Goal: Transaction & Acquisition: Purchase product/service

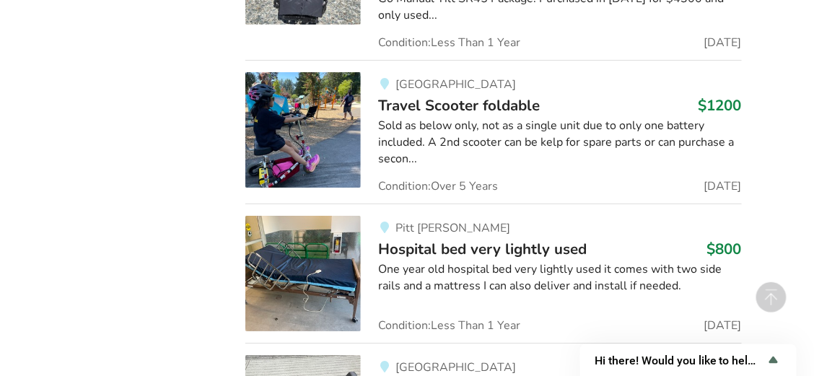
scroll to position [2677, 0]
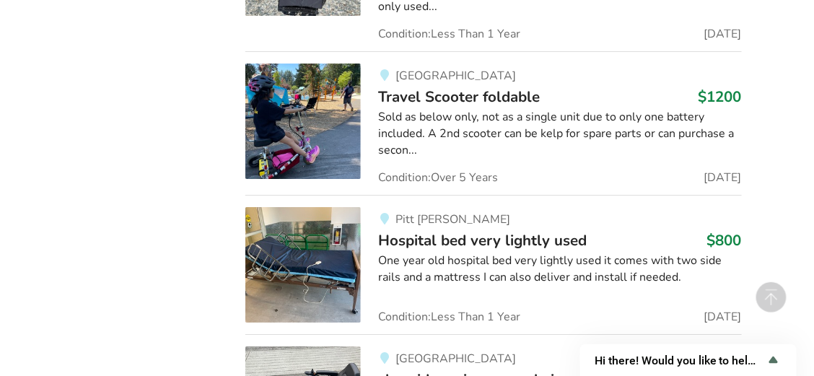
click at [535, 109] on div "Sold as below only, not as a single unit due to only one battery included. A 2n…" at bounding box center [559, 134] width 363 height 50
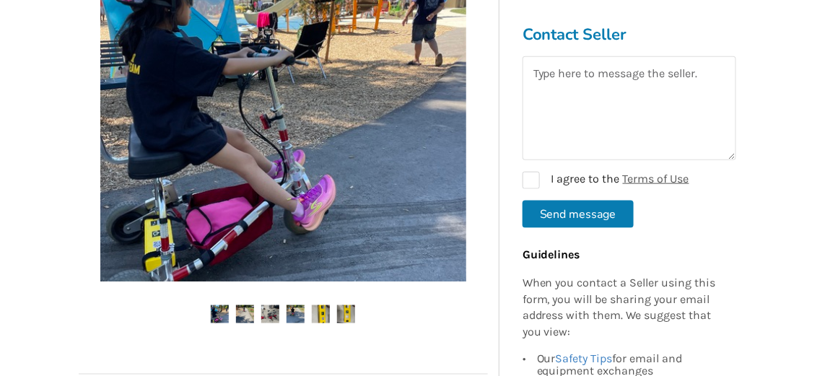
scroll to position [361, 0]
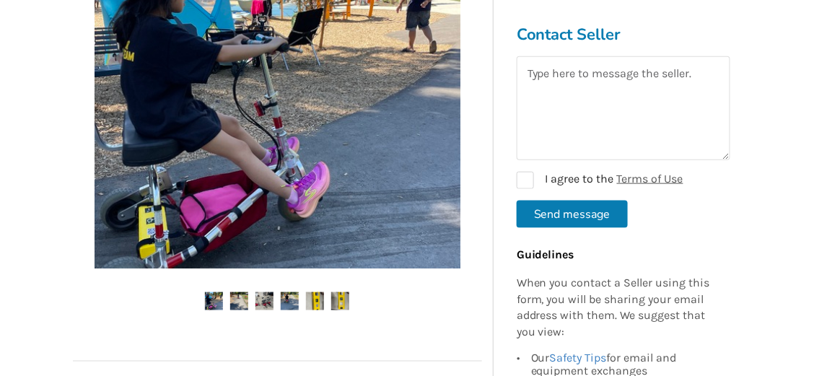
click at [429, 113] on img at bounding box center [278, 86] width 366 height 366
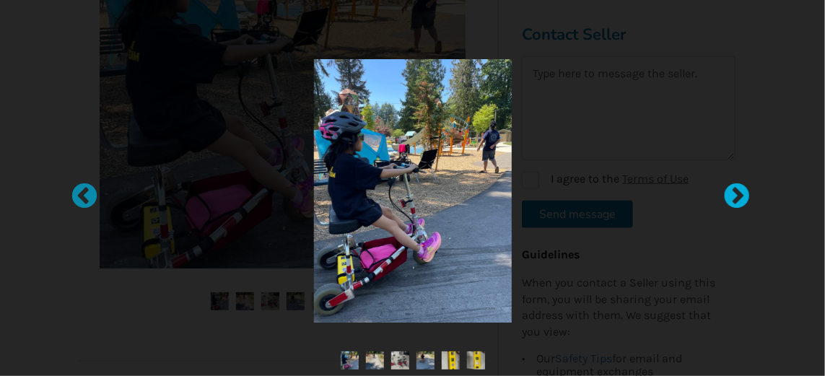
click at [737, 185] on div at bounding box center [729, 190] width 14 height 14
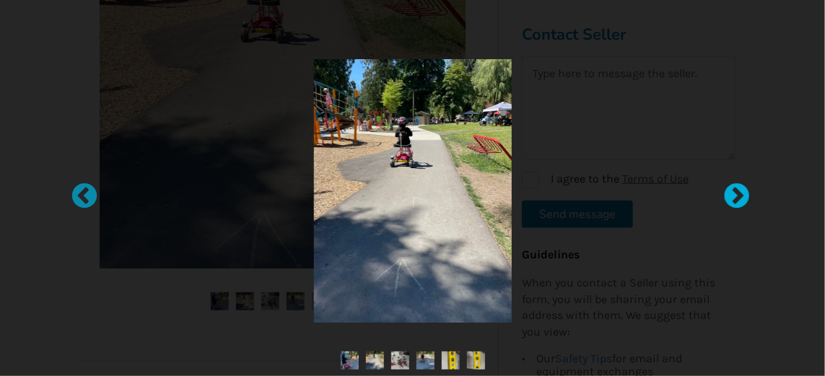
click at [736, 191] on div at bounding box center [729, 190] width 14 height 14
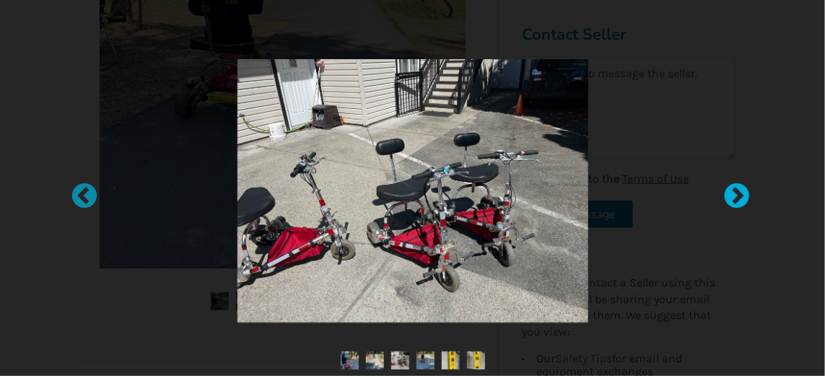
click at [736, 191] on div at bounding box center [729, 190] width 14 height 14
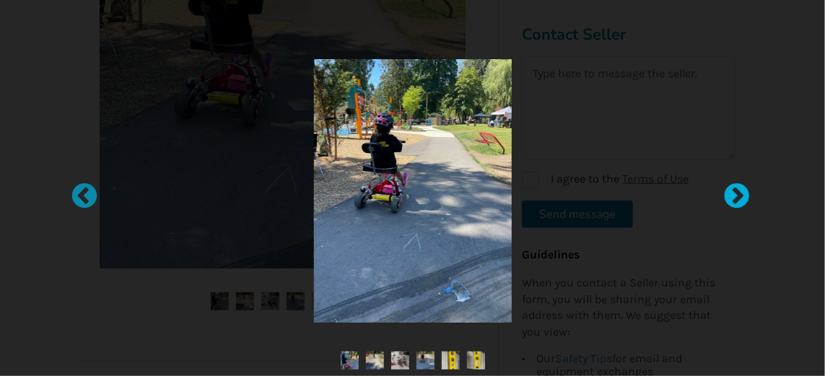
click at [736, 191] on div at bounding box center [729, 190] width 14 height 14
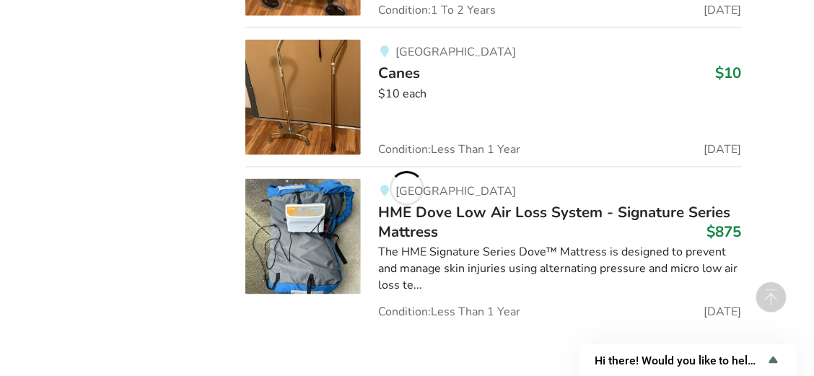
scroll to position [6116, 0]
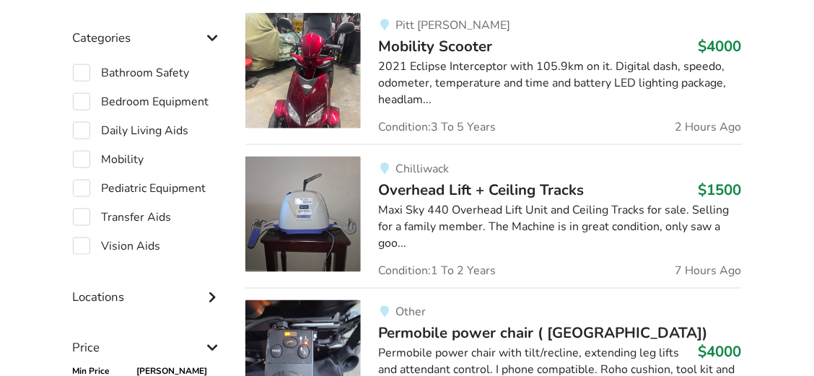
scroll to position [392, 0]
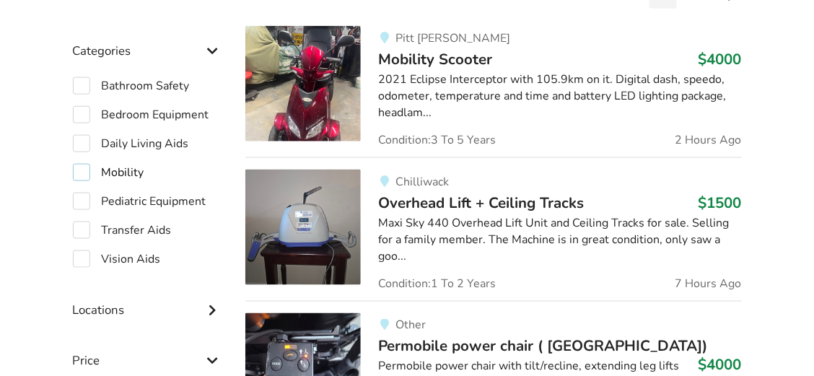
click at [79, 171] on label "Mobility" at bounding box center [108, 172] width 71 height 17
checkbox input "true"
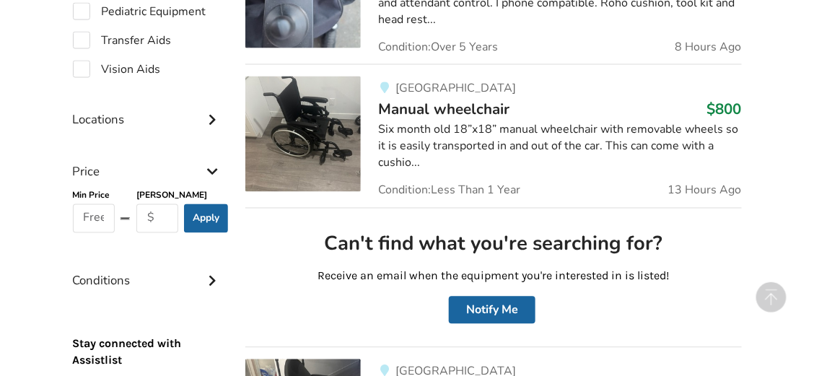
scroll to position [632, 0]
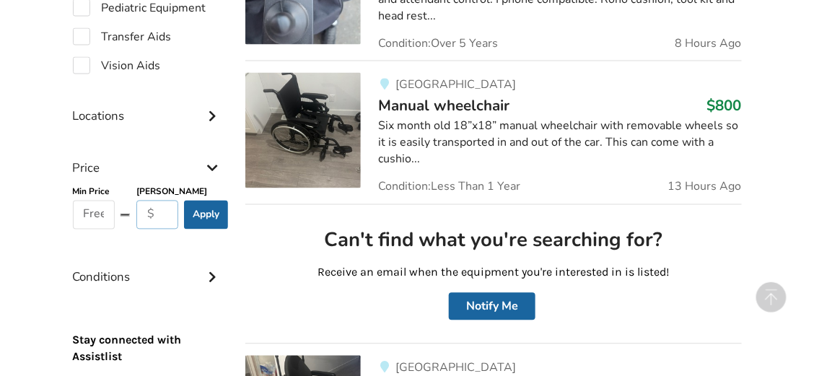
click at [164, 211] on input "text" at bounding box center [157, 215] width 43 height 29
type input "20"
click at [206, 210] on button "Apply" at bounding box center [206, 215] width 44 height 29
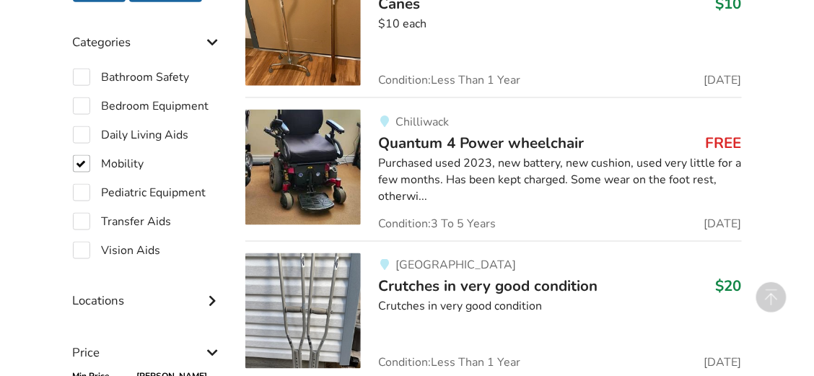
scroll to position [440, 0]
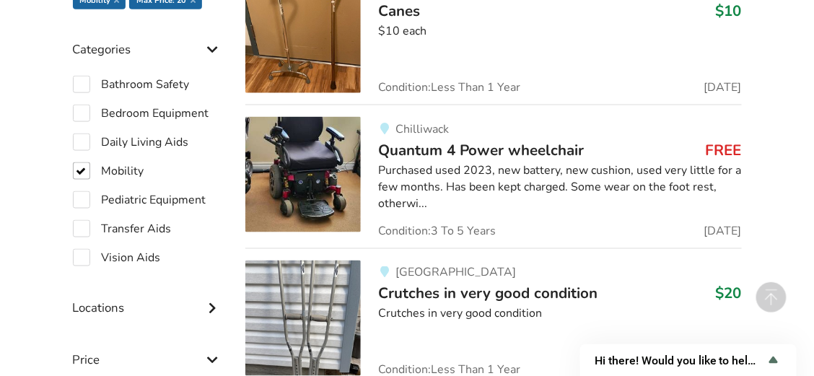
click at [298, 143] on img at bounding box center [302, 174] width 115 height 115
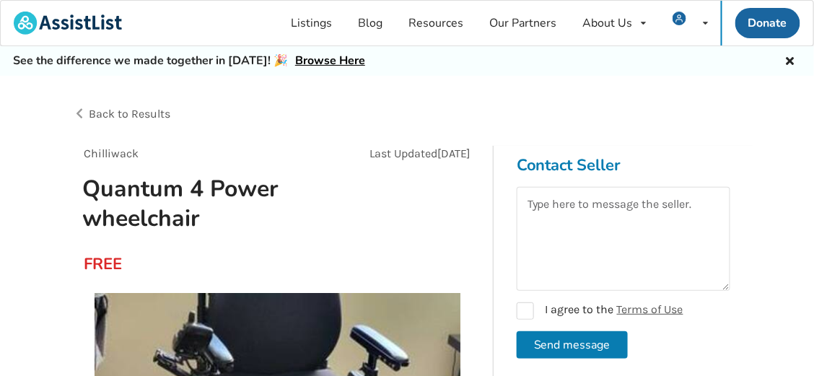
scroll to position [24, 0]
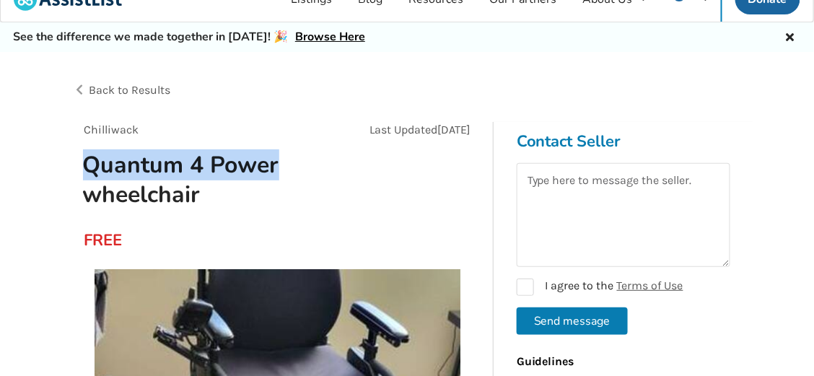
drag, startPoint x: 84, startPoint y: 157, endPoint x: 271, endPoint y: 173, distance: 186.9
click at [272, 174] on h1 "Quantum 4 Power wheelchair" at bounding box center [211, 179] width 281 height 59
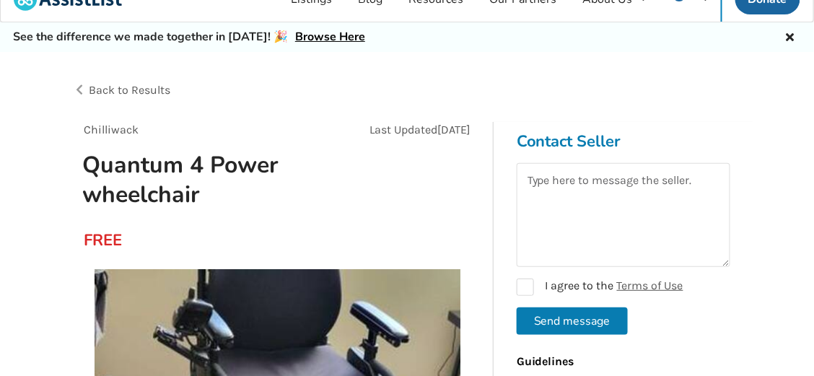
click at [285, 168] on h1 "Quantum 4 Power wheelchair" at bounding box center [211, 179] width 281 height 59
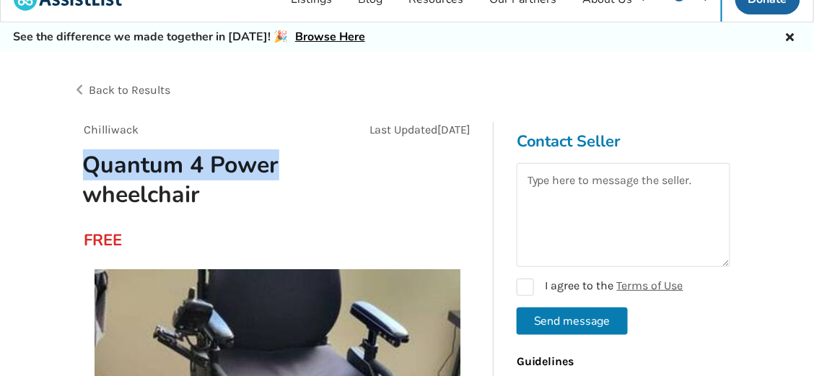
drag, startPoint x: 272, startPoint y: 159, endPoint x: 88, endPoint y: 162, distance: 184.1
click at [88, 162] on h1 "Quantum 4 Power wheelchair" at bounding box center [211, 179] width 281 height 59
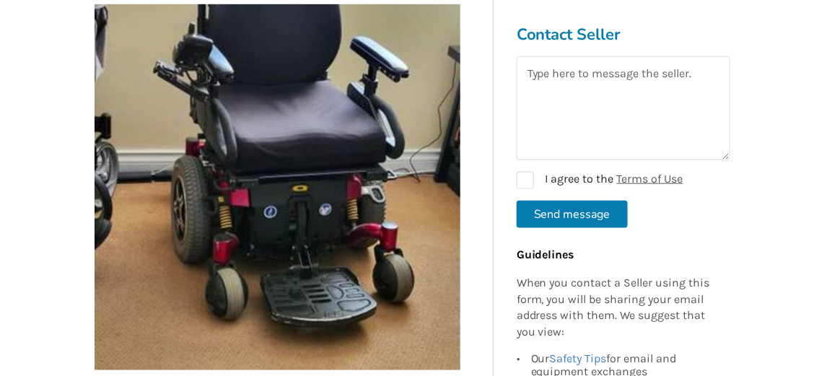
scroll to position [264, 0]
